Goal: Task Accomplishment & Management: Use online tool/utility

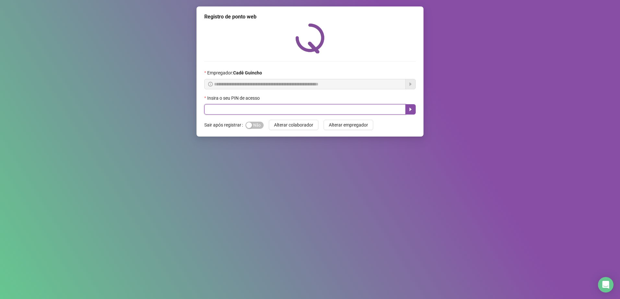
click at [233, 111] on input "text" at bounding box center [304, 109] width 201 height 10
type input "*****"
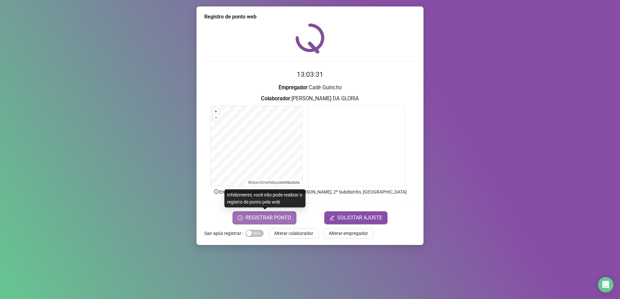
click at [277, 220] on span "REGISTRAR PONTO" at bounding box center [268, 218] width 46 height 8
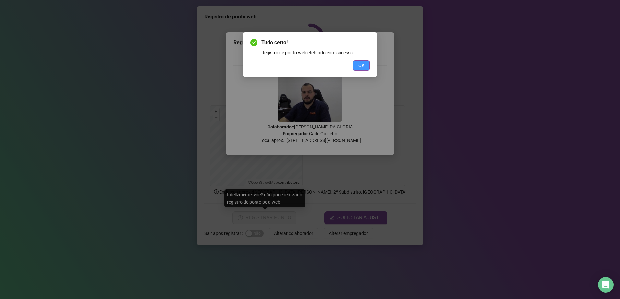
click at [354, 69] on button "OK" at bounding box center [361, 65] width 17 height 10
